Goal: Information Seeking & Learning: Compare options

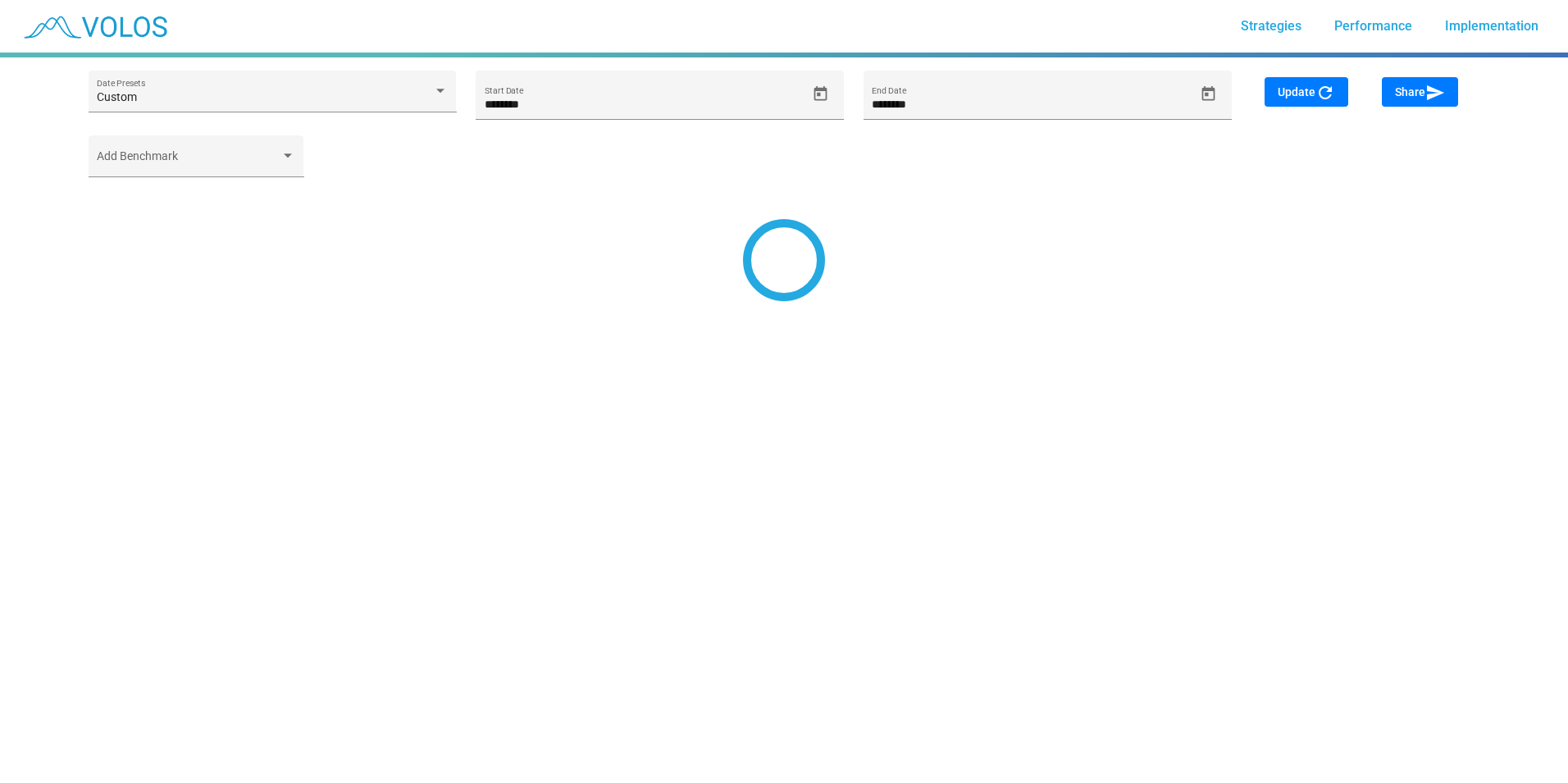
type input "*********"
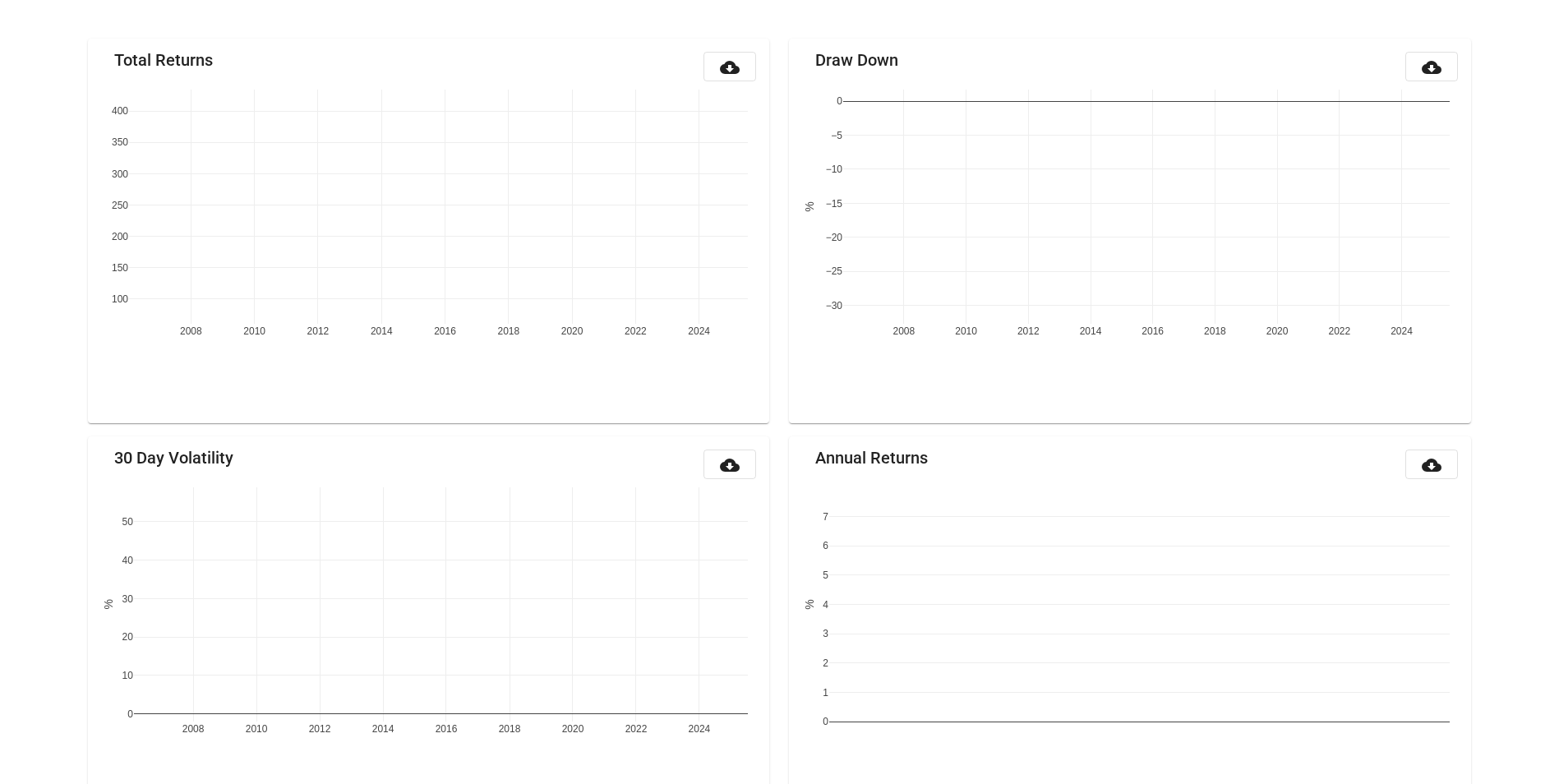
scroll to position [192, 0]
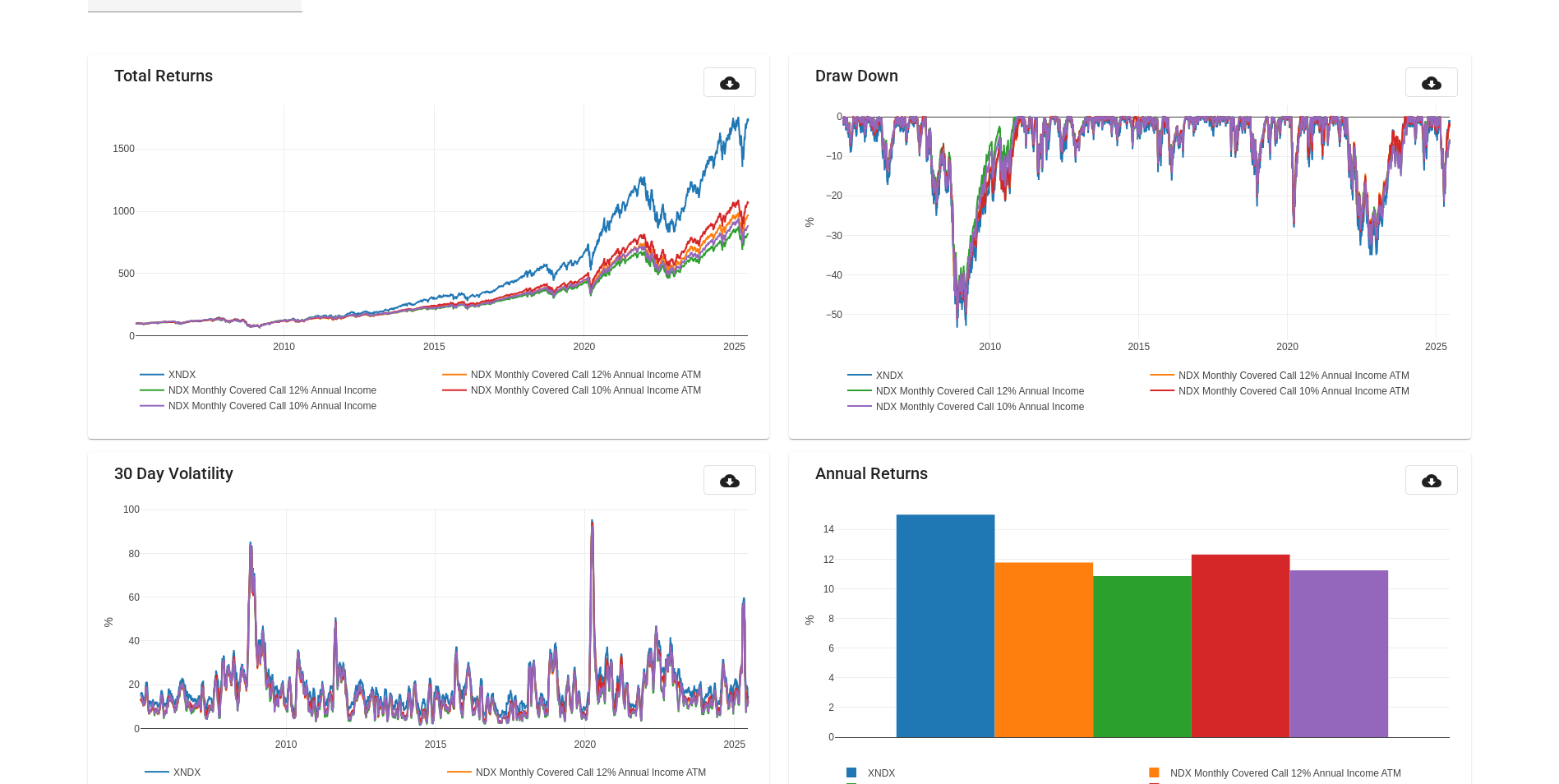
scroll to position [192, 0]
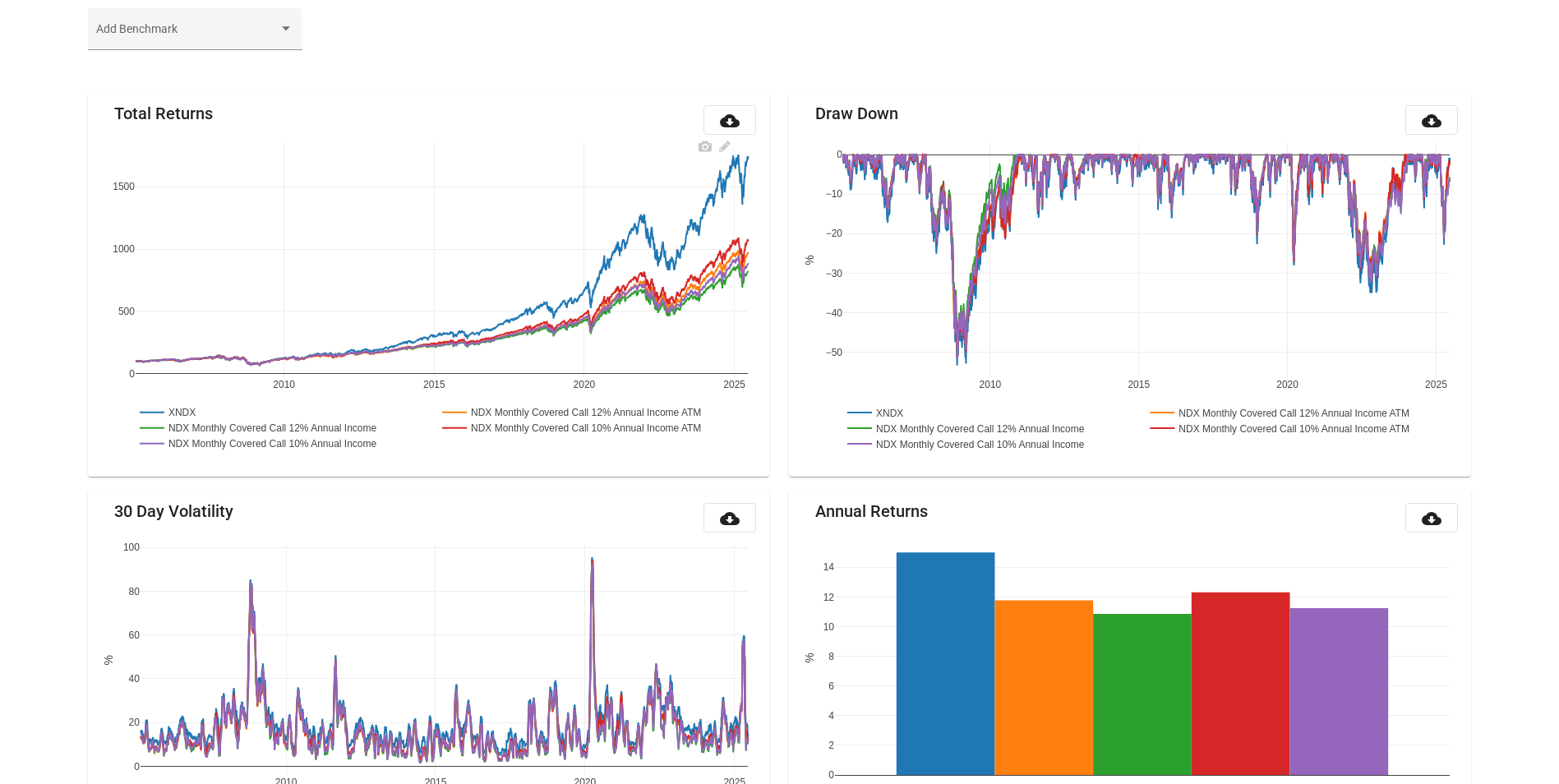
scroll to position [110, 0]
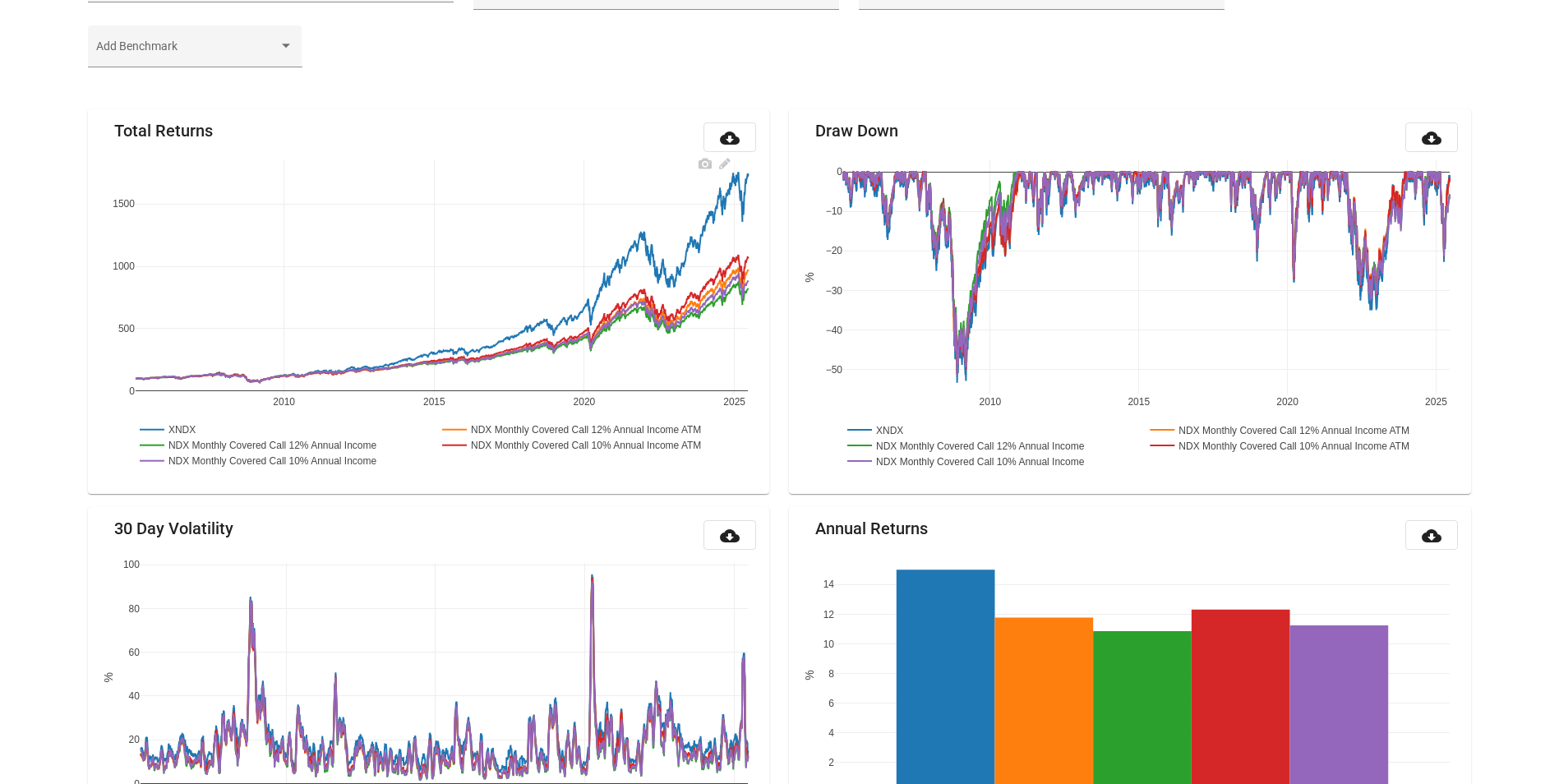
click at [353, 443] on rect at bounding box center [275, 445] width 280 height 16
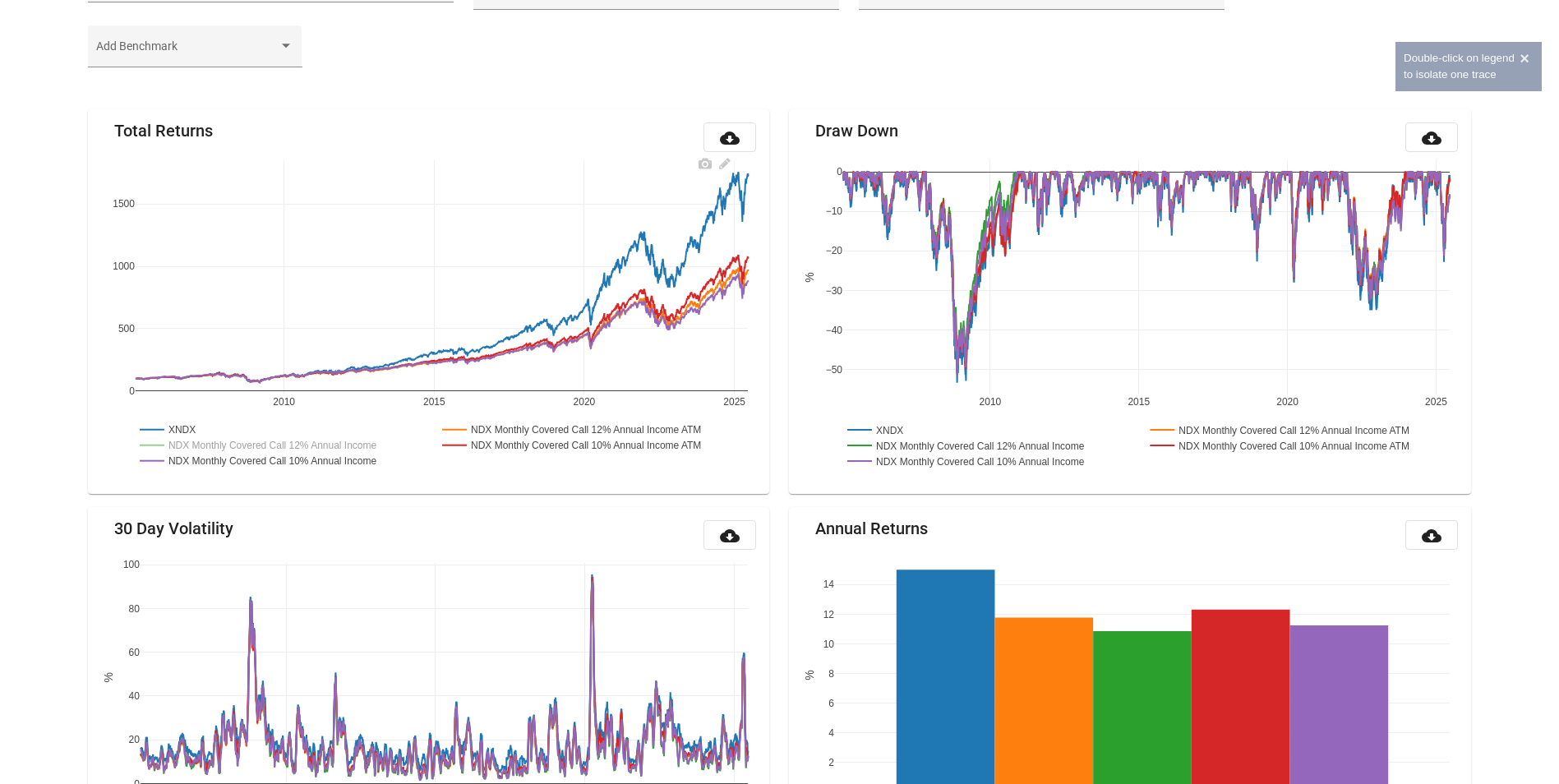
click at [647, 428] on rect at bounding box center [586, 430] width 297 height 16
click at [183, 430] on rect at bounding box center [169, 430] width 67 height 16
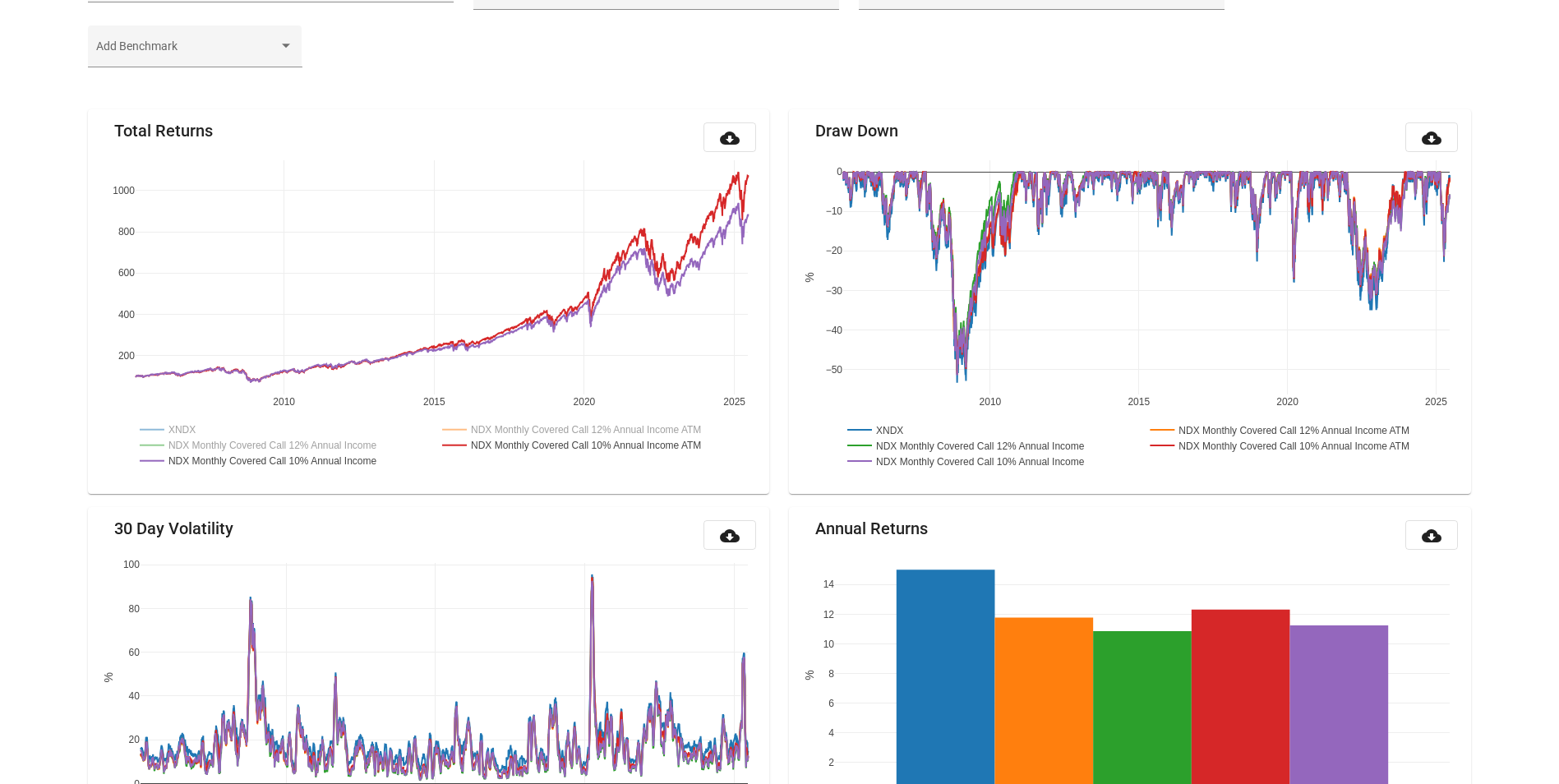
scroll to position [28, 0]
